Goal: Task Accomplishment & Management: Use online tool/utility

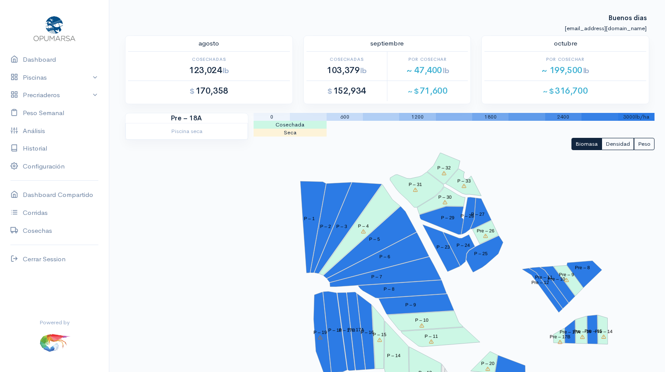
scroll to position [103, 0]
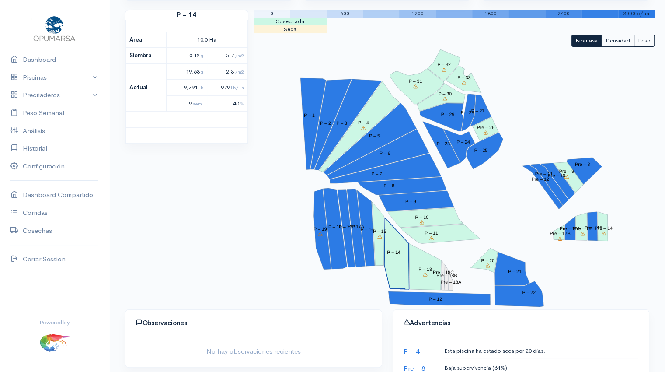
click at [394, 268] on polygon "P – 14" at bounding box center [396, 253] width 25 height 71
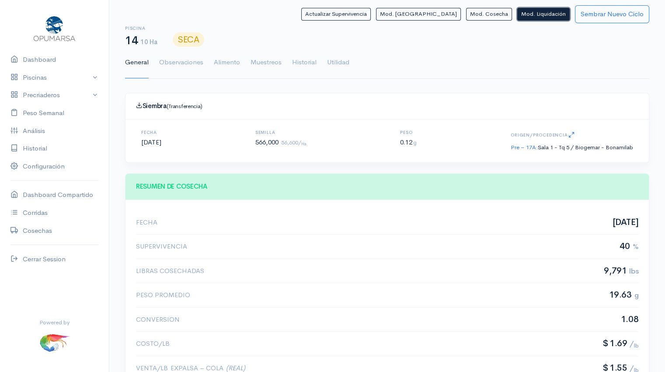
click at [546, 16] on button "Mod. Liquidación" at bounding box center [543, 14] width 52 height 13
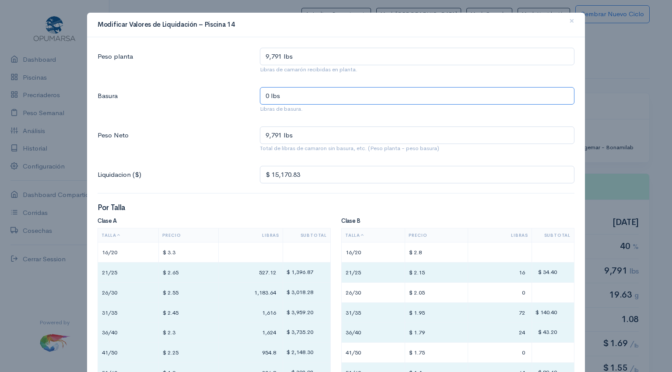
click at [292, 95] on input "0 lbs" at bounding box center [417, 96] width 314 height 18
type input "5 lbs"
type input "9,786 lbs"
type input "56 lbs"
type input "9,735 lbs"
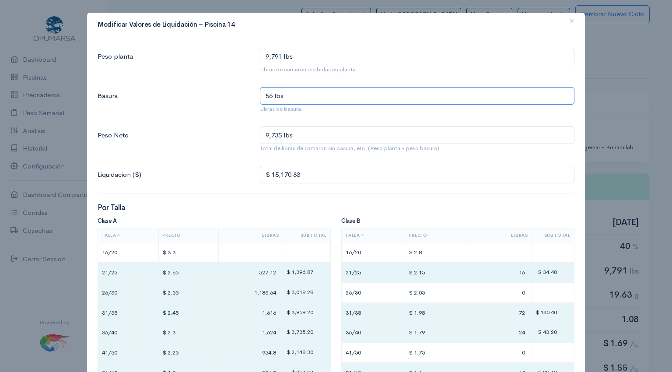
type input "562 lbs"
type input "9,229 lbs"
type input "562 lbs"
drag, startPoint x: 278, startPoint y: 51, endPoint x: 215, endPoint y: 62, distance: 63.5
click at [215, 62] on div "Peso planta 9,791 lbs Libras de camarón recibidas en planta." at bounding box center [335, 63] width 487 height 30
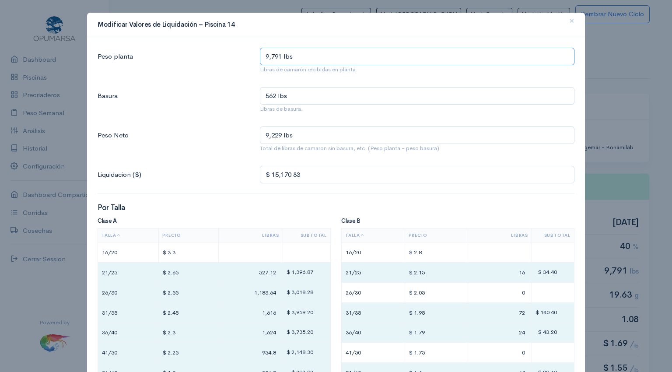
type input "1 lbs"
type input "561 lbs"
type input "10 lbs"
type input "552 lbs"
type input "101 lbs"
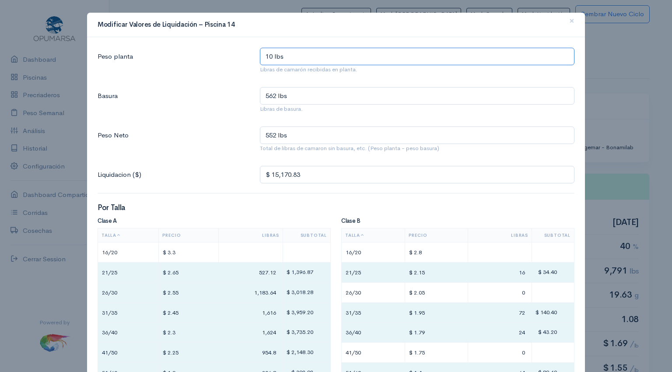
type input "461 lbs"
type input "1,017 lbs"
type input "455 lbs"
type input "10,175 lbs"
type input "9,613 lbs"
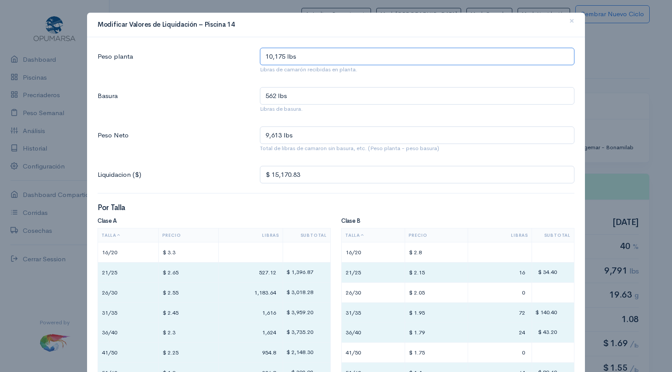
type input "10,175 lbs"
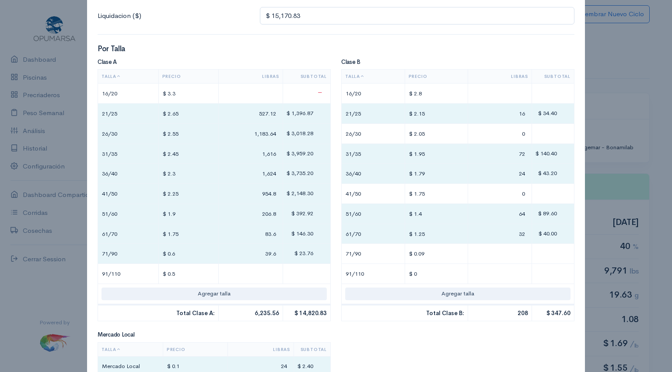
scroll to position [159, 0]
click at [259, 112] on input "527.12" at bounding box center [250, 113] width 57 height 13
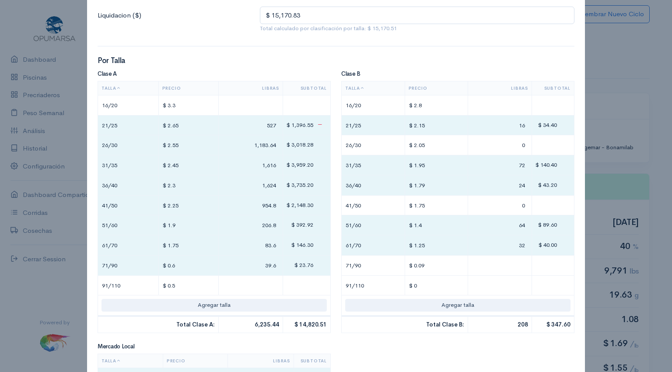
type input "527"
type input "1,099"
type input "1,504"
type input "1,604"
type input "955"
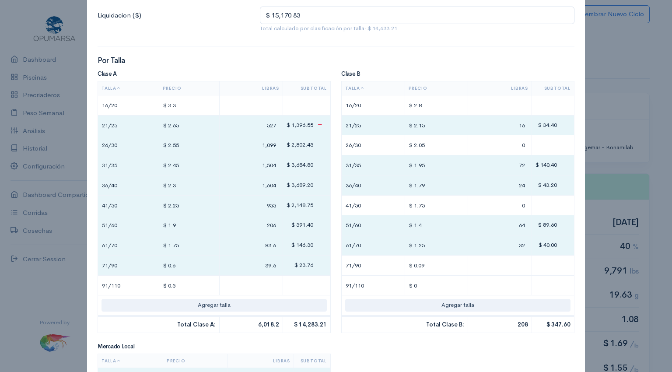
type input "206"
type input "84"
type input "40"
click at [510, 128] on input "16" at bounding box center [499, 125] width 56 height 13
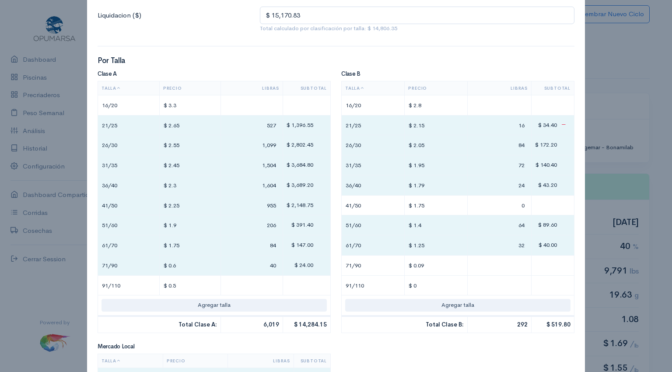
type input "84"
type input "192"
type input "56"
type input "72"
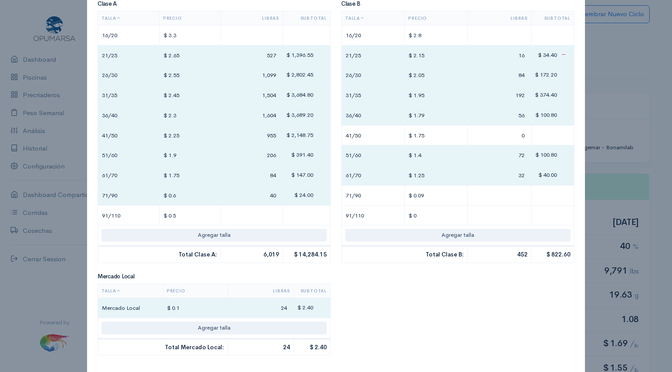
scroll to position [232, 0]
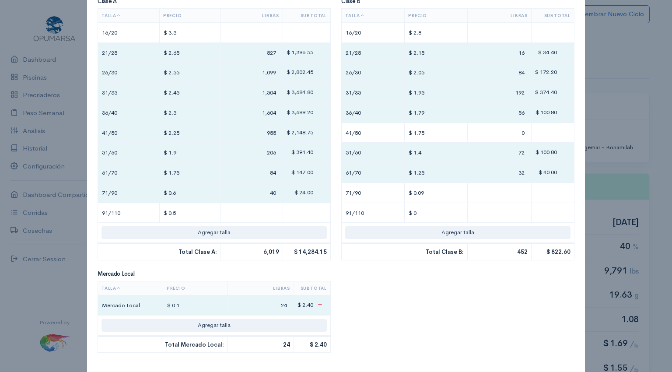
click at [269, 299] on input "24" at bounding box center [260, 305] width 59 height 13
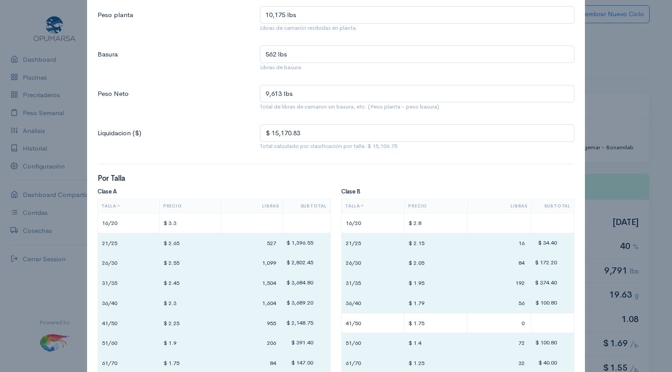
scroll to position [40, 0]
type input "0"
click at [301, 135] on input "$ 15,170.83" at bounding box center [417, 135] width 314 height 18
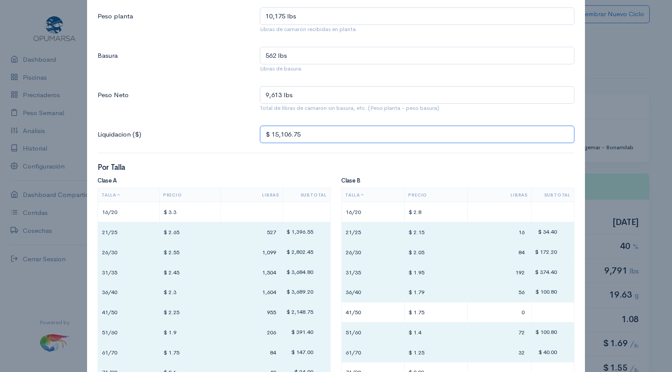
type input "$ 15,106.75"
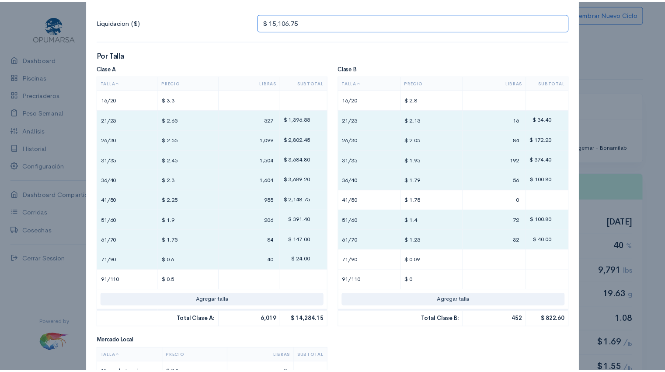
scroll to position [271, 0]
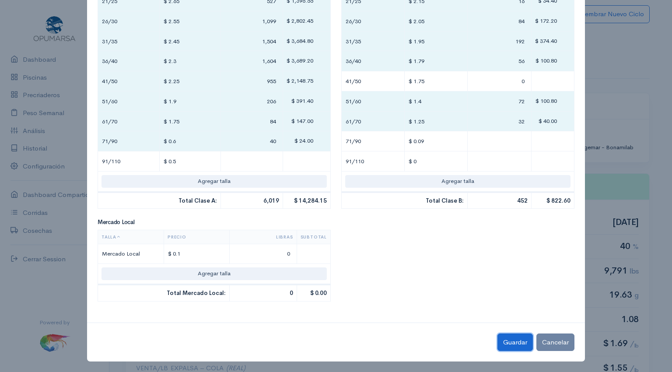
click at [516, 338] on button "Guardar" at bounding box center [514, 342] width 35 height 18
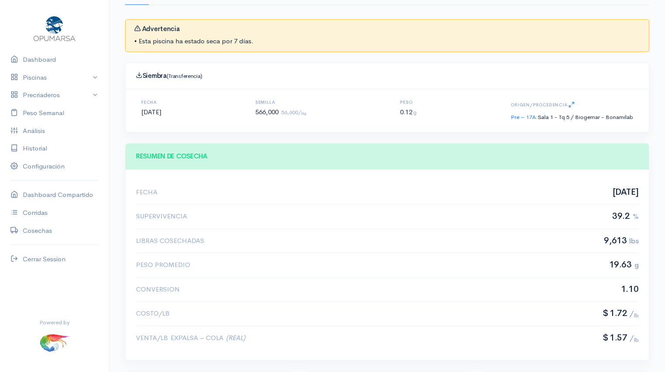
scroll to position [0, 0]
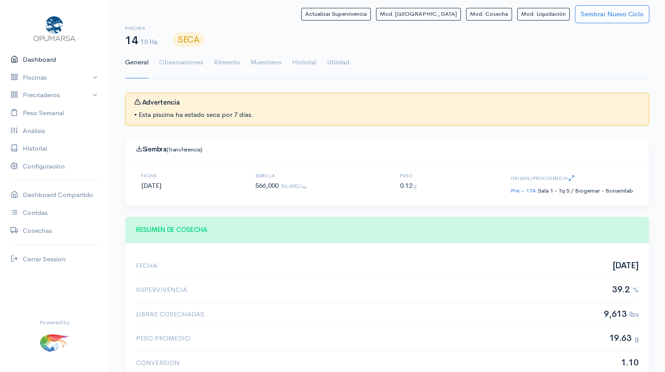
click at [32, 62] on link "Dashboard" at bounding box center [54, 60] width 109 height 18
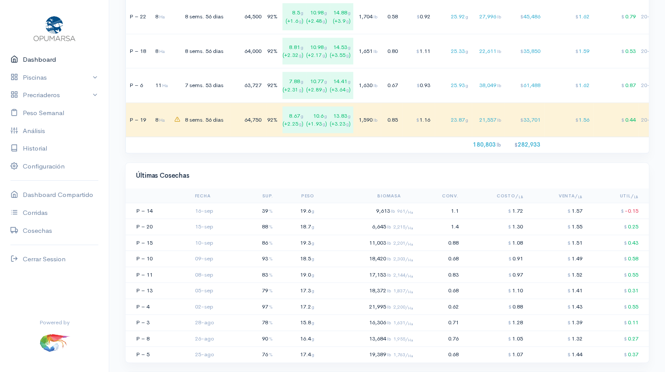
scroll to position [979, 0]
